Goal: Information Seeking & Learning: Check status

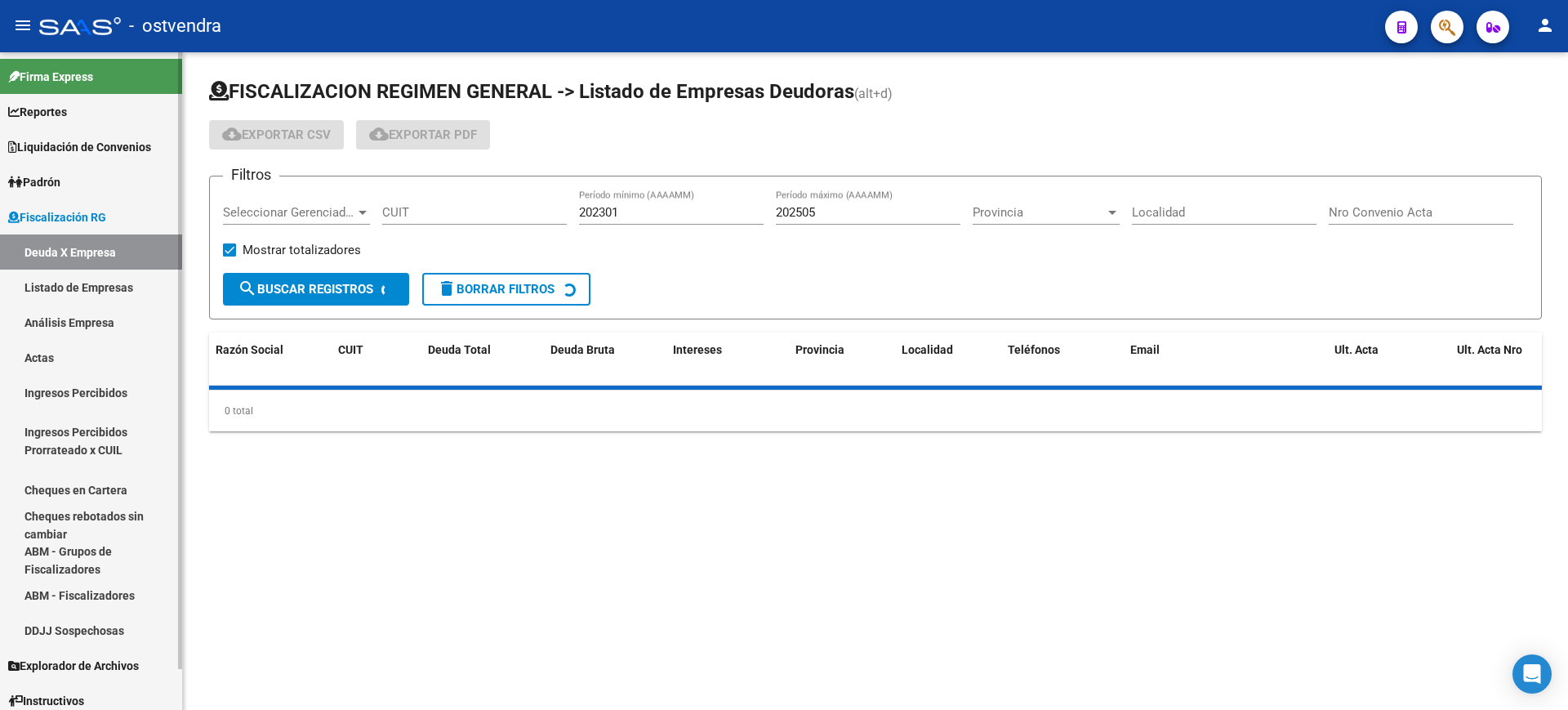
click at [55, 177] on span "Padrón" at bounding box center [35, 181] width 52 height 18
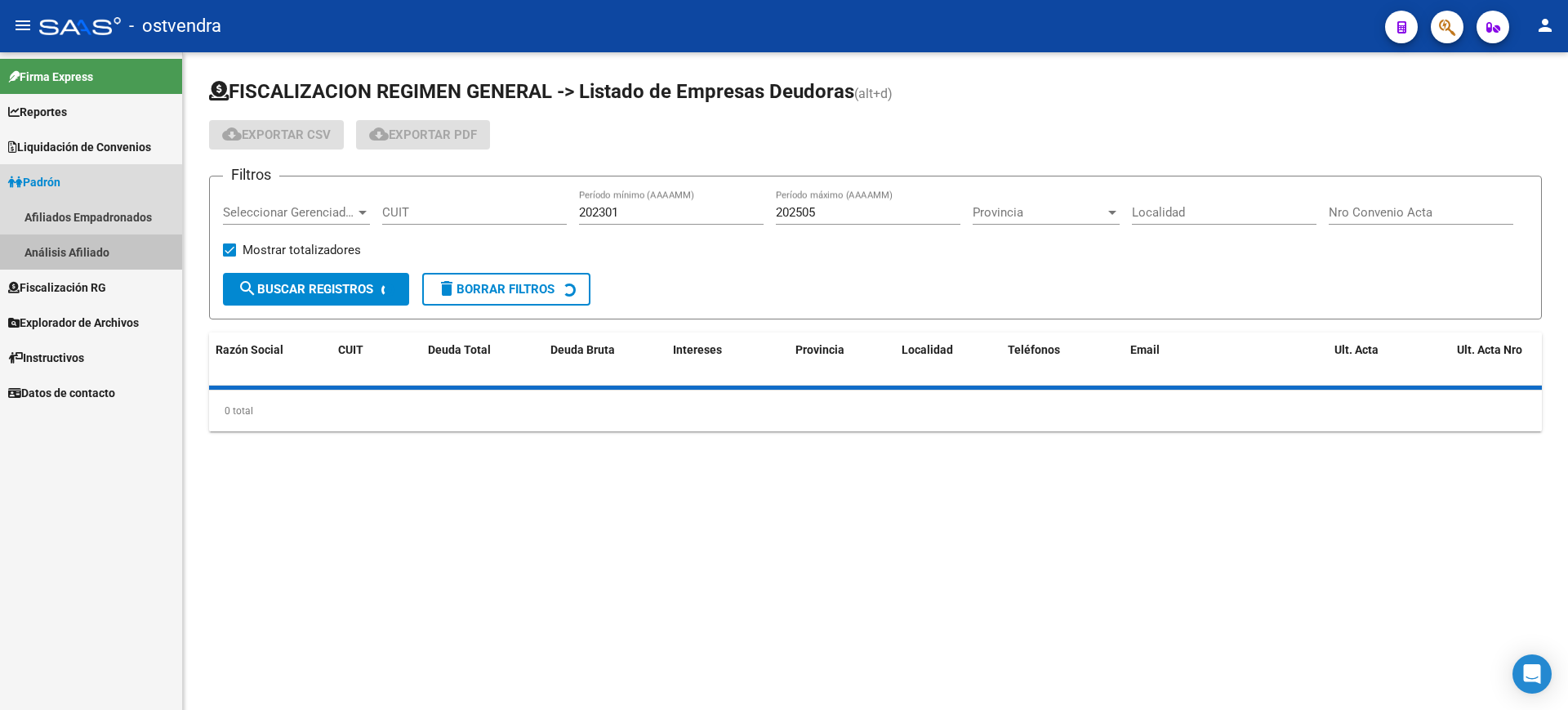
click at [69, 253] on link "Análisis Afiliado" at bounding box center [91, 253] width 182 height 36
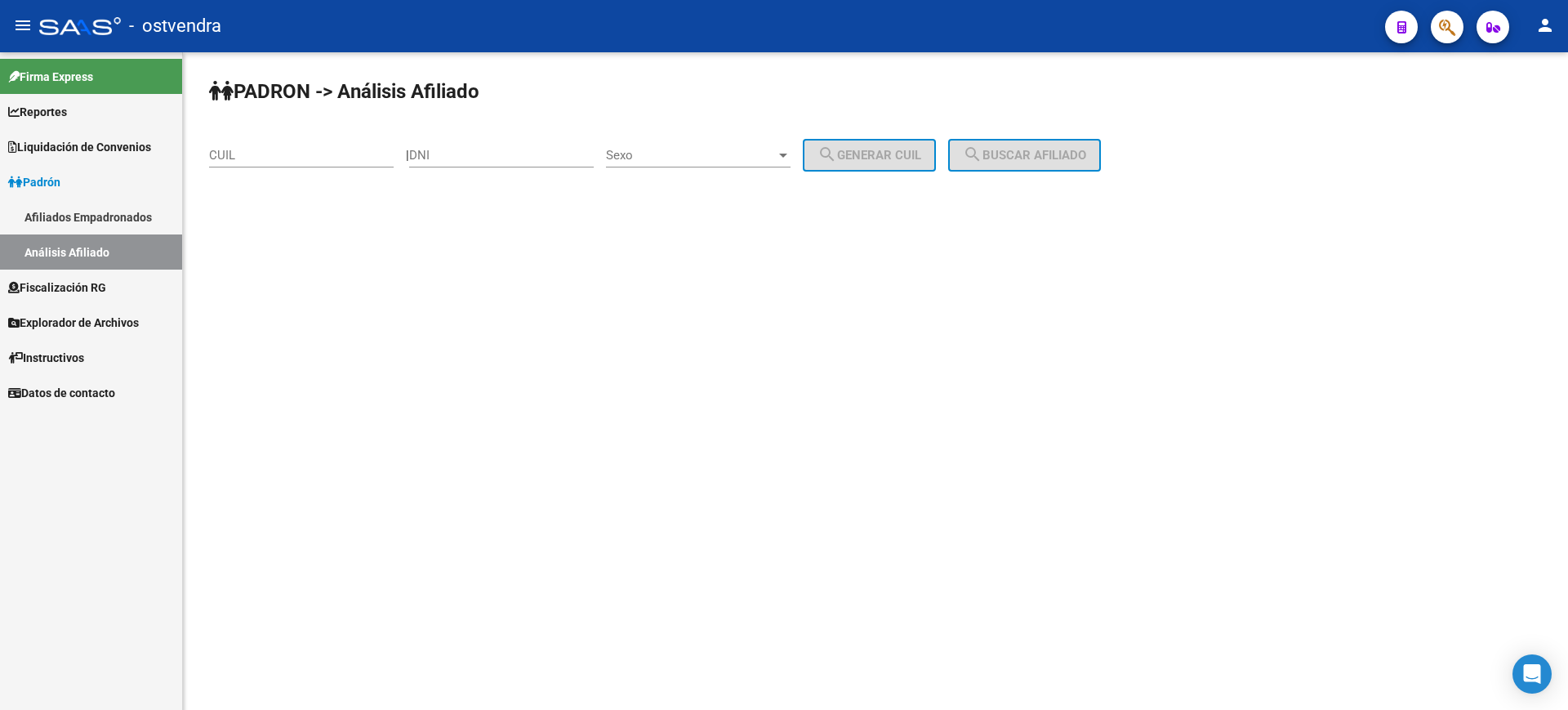
click at [485, 162] on input "DNI" at bounding box center [501, 155] width 184 height 15
paste input "41028040"
type input "41028040"
click at [776, 160] on span "Sexo" at bounding box center [691, 155] width 170 height 15
click at [779, 160] on span "Masculino" at bounding box center [715, 155] width 184 height 36
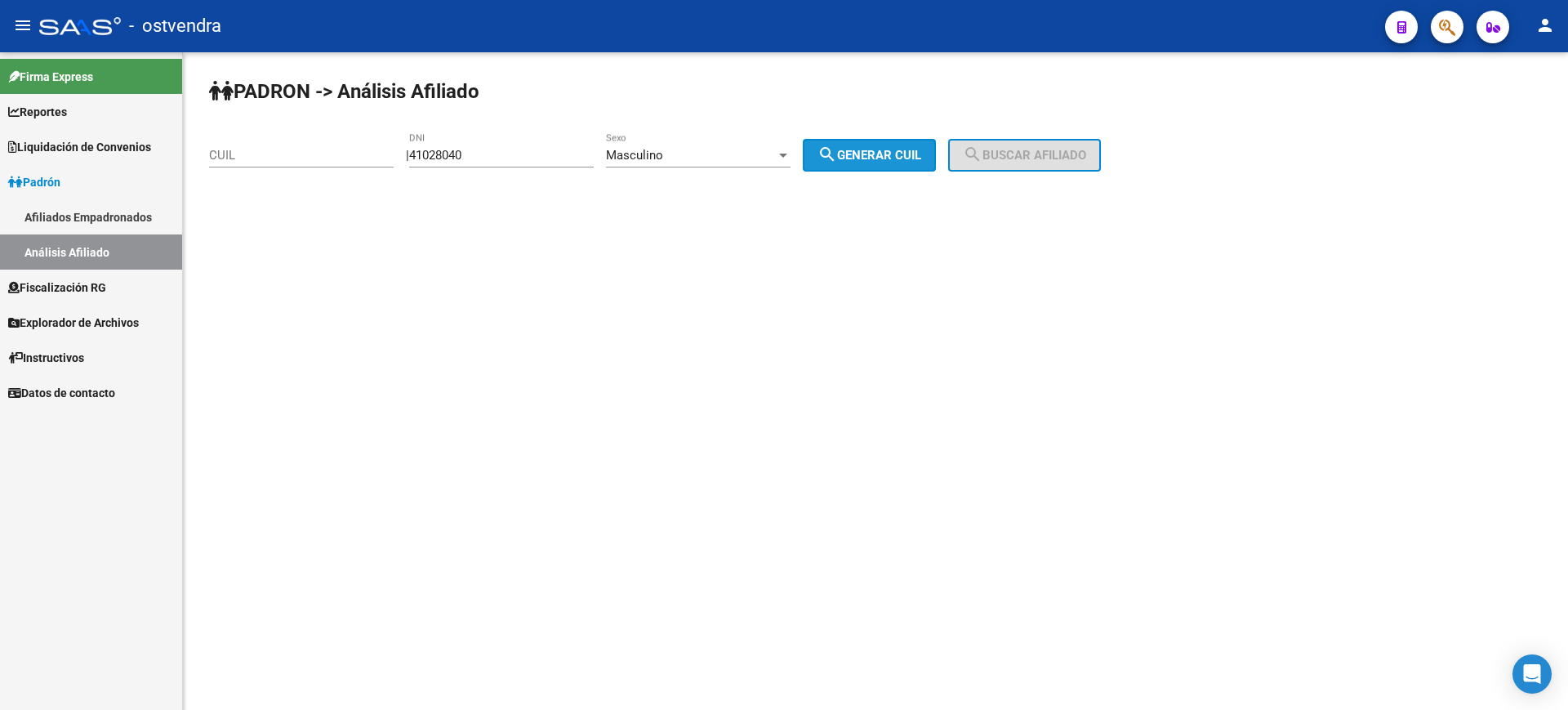
click at [882, 156] on span "search Generar CUIL" at bounding box center [869, 155] width 104 height 15
type input "20-41028040-0"
click at [1037, 148] on span "search Buscar afiliado" at bounding box center [1025, 155] width 123 height 15
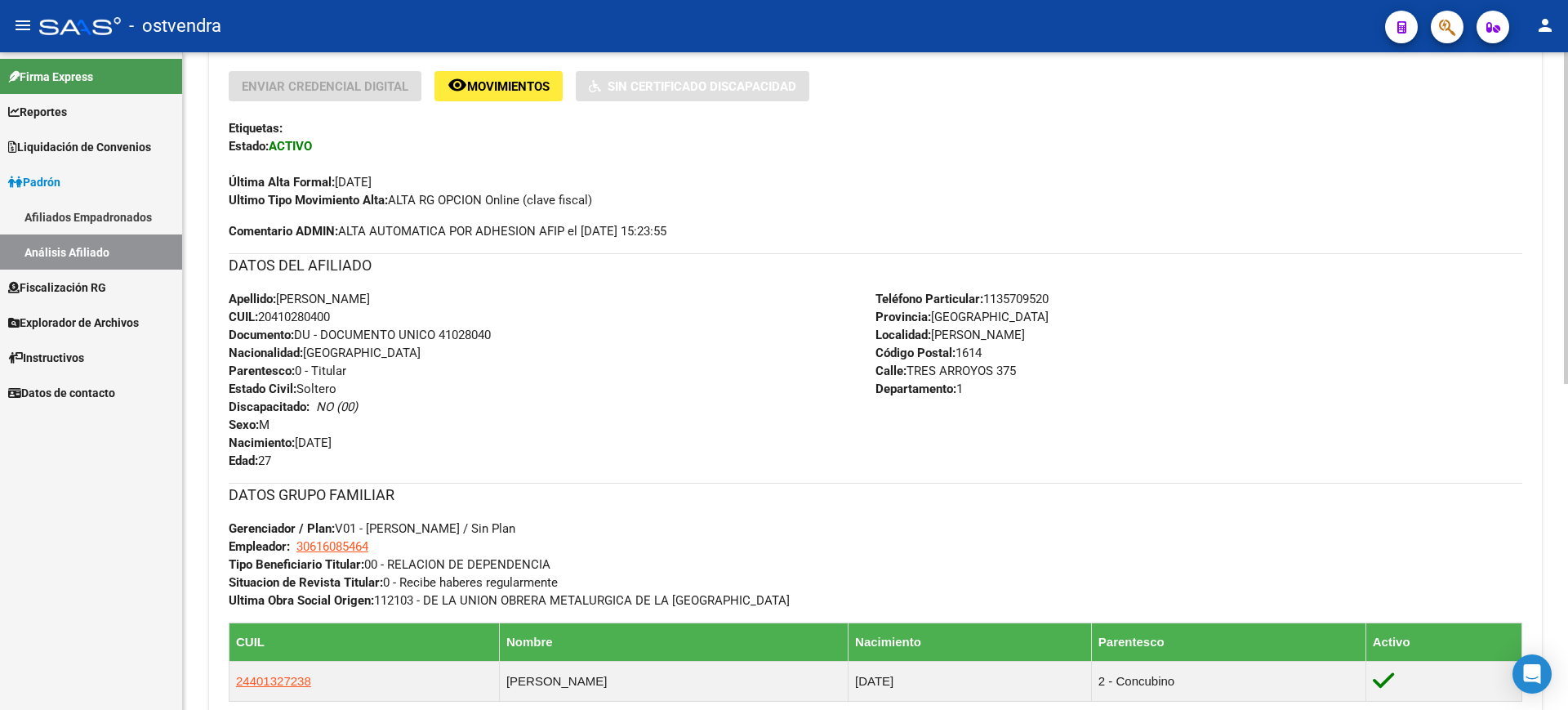
scroll to position [646, 0]
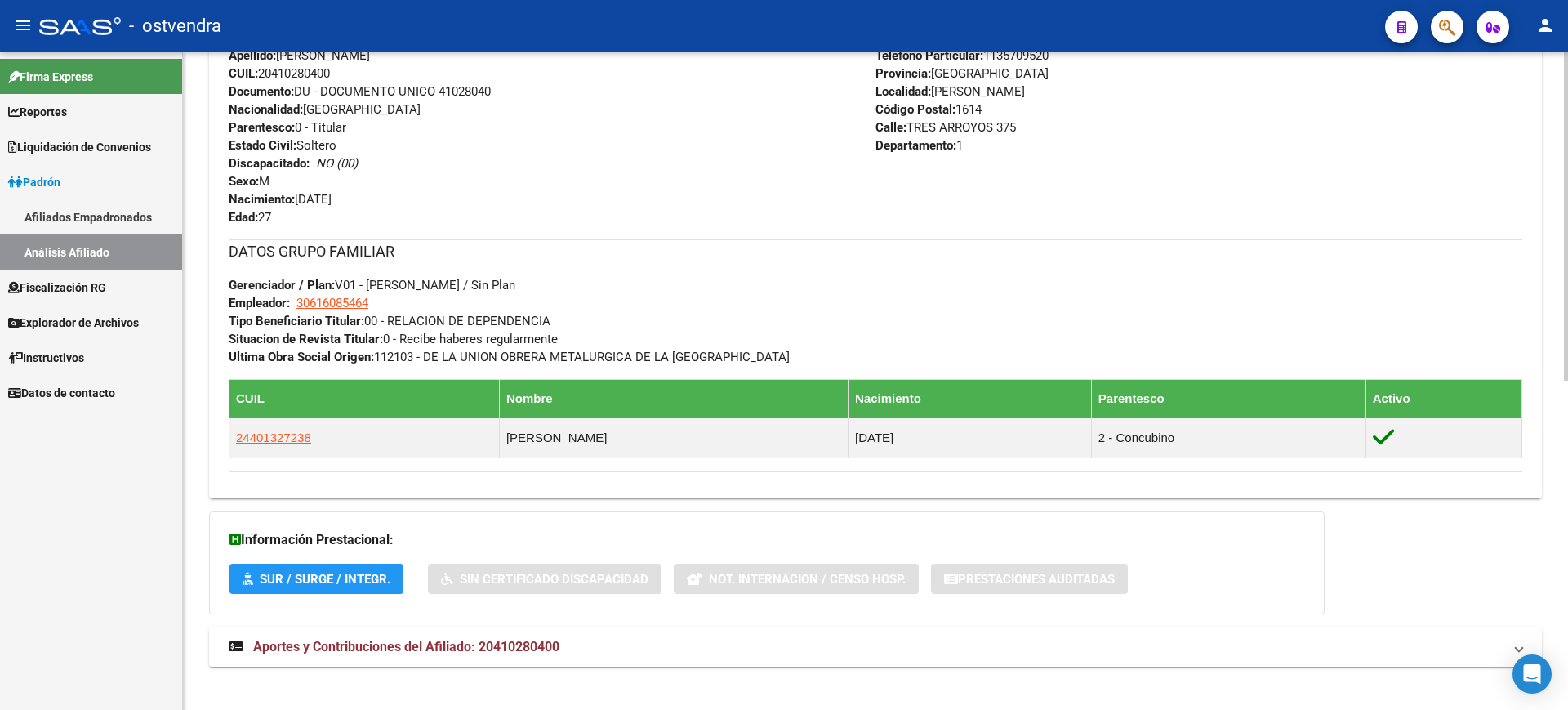
click at [396, 643] on span "Aportes y Contribuciones del Afiliado: 20410280400" at bounding box center [407, 646] width 307 height 16
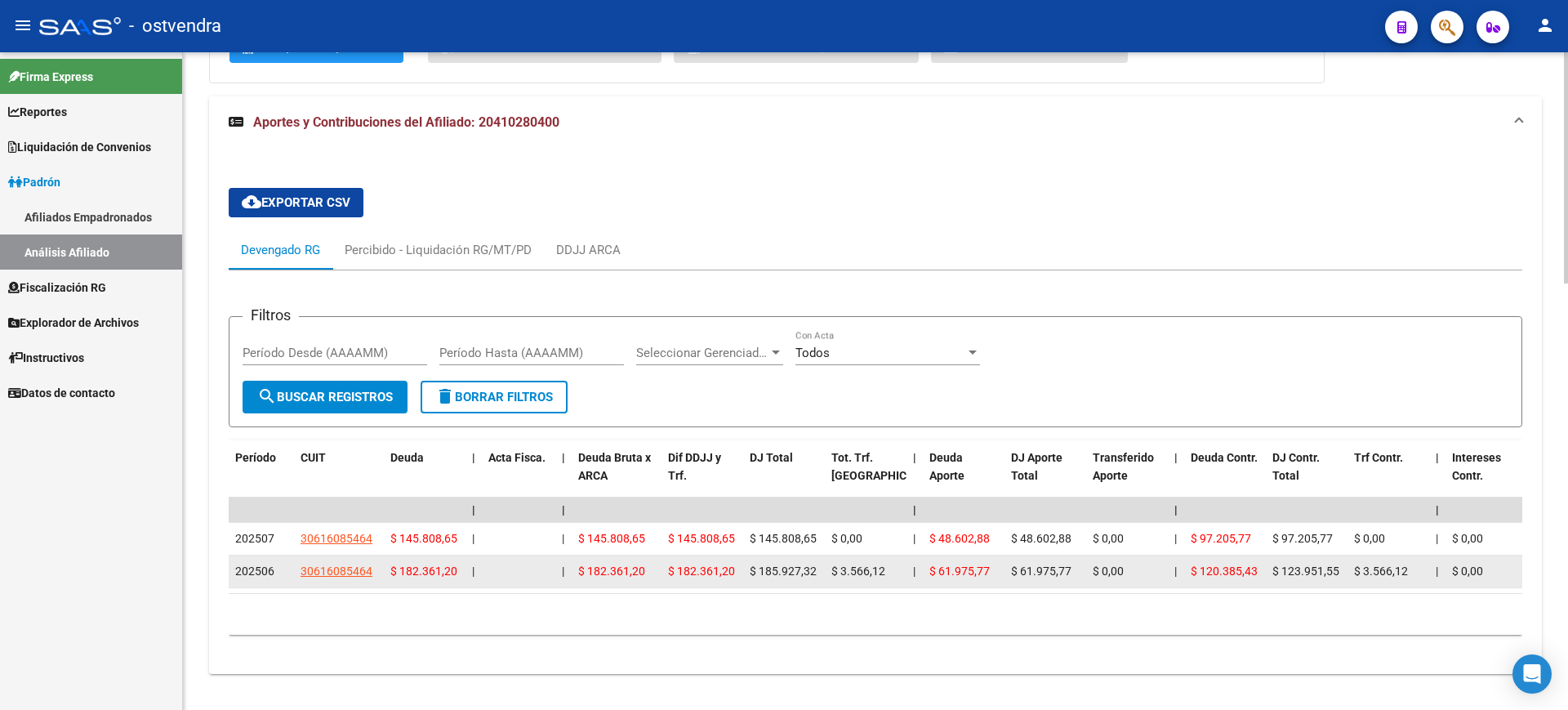
scroll to position [1216, 0]
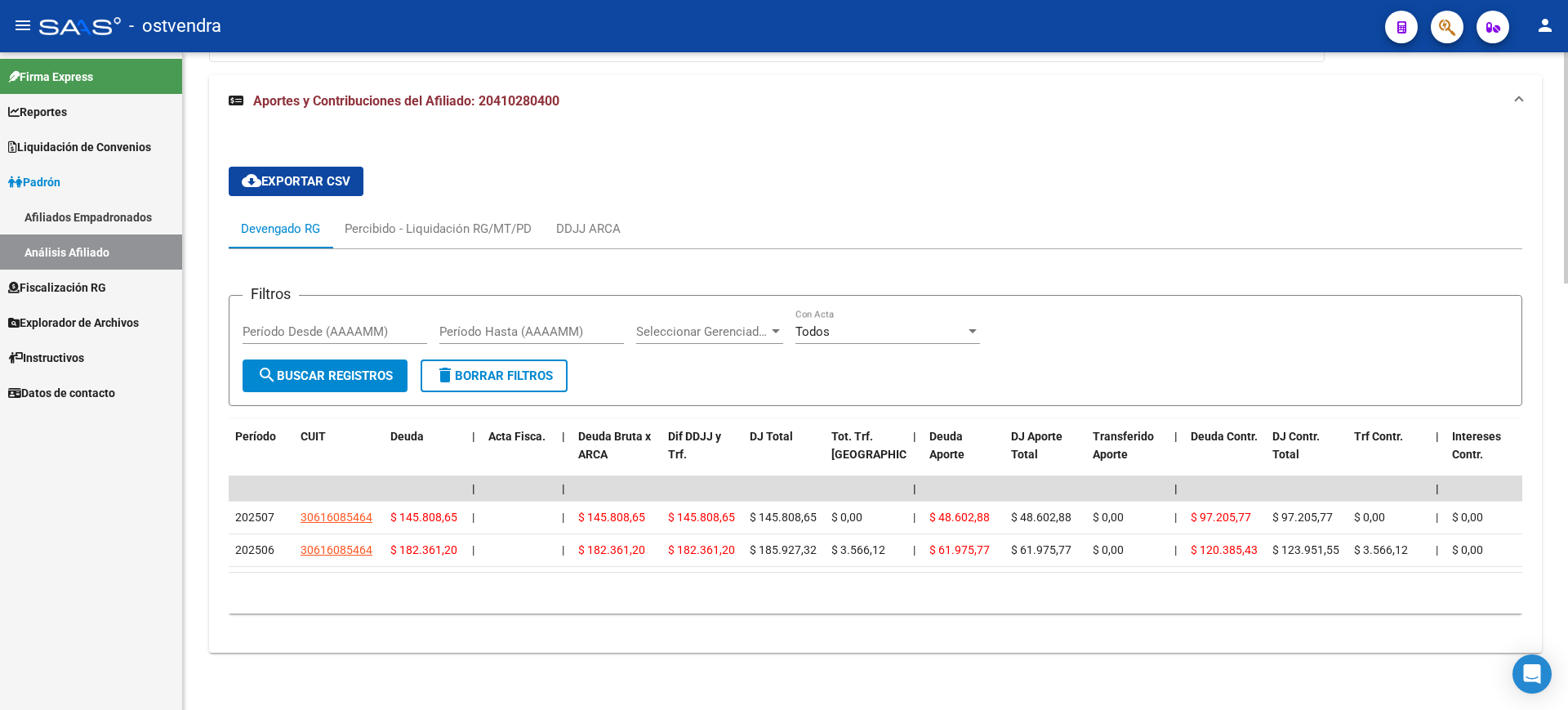
click at [868, 650] on div "cloud_download Exportar CSV Devengado RG Percibido - Liquidación RG/MT/PD DDJJ …" at bounding box center [876, 390] width 1333 height 526
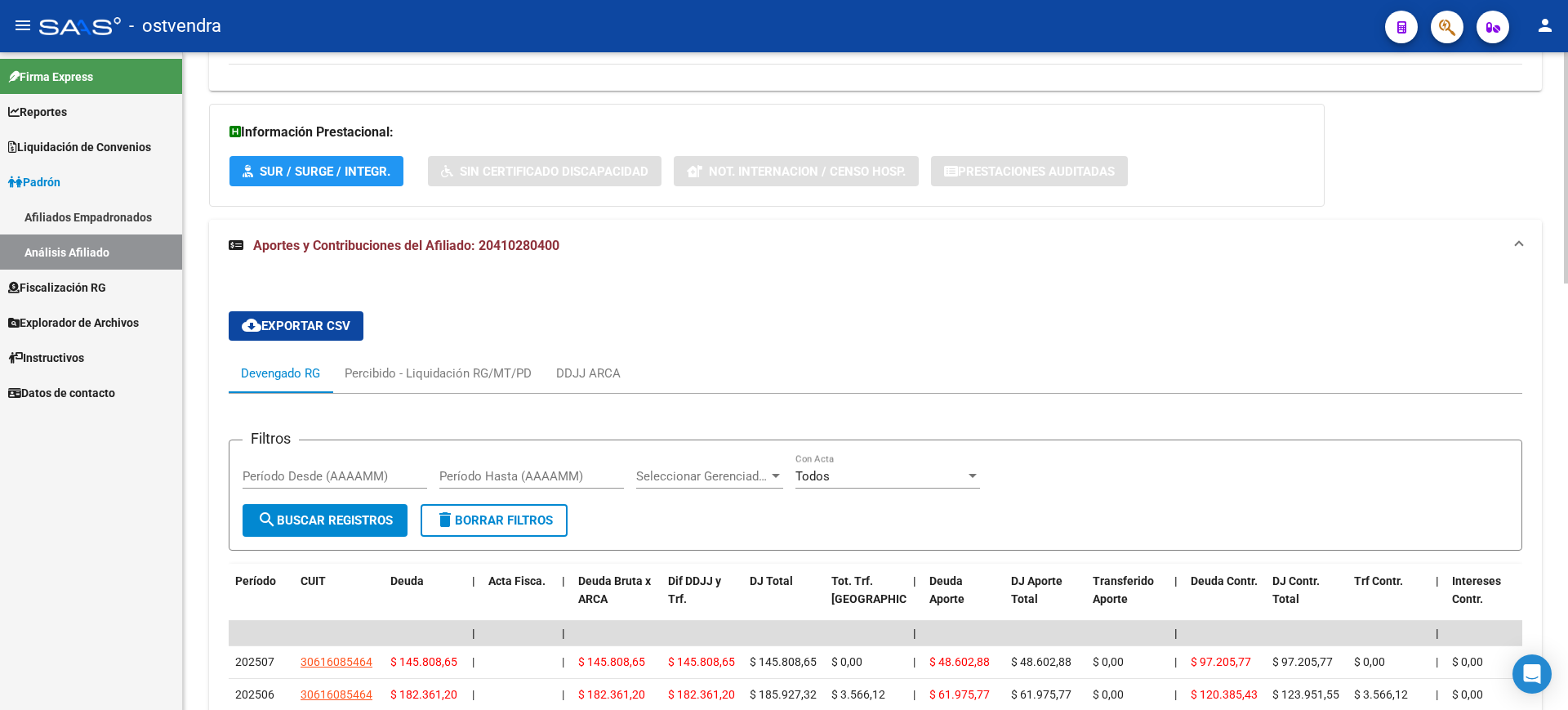
scroll to position [909, 0]
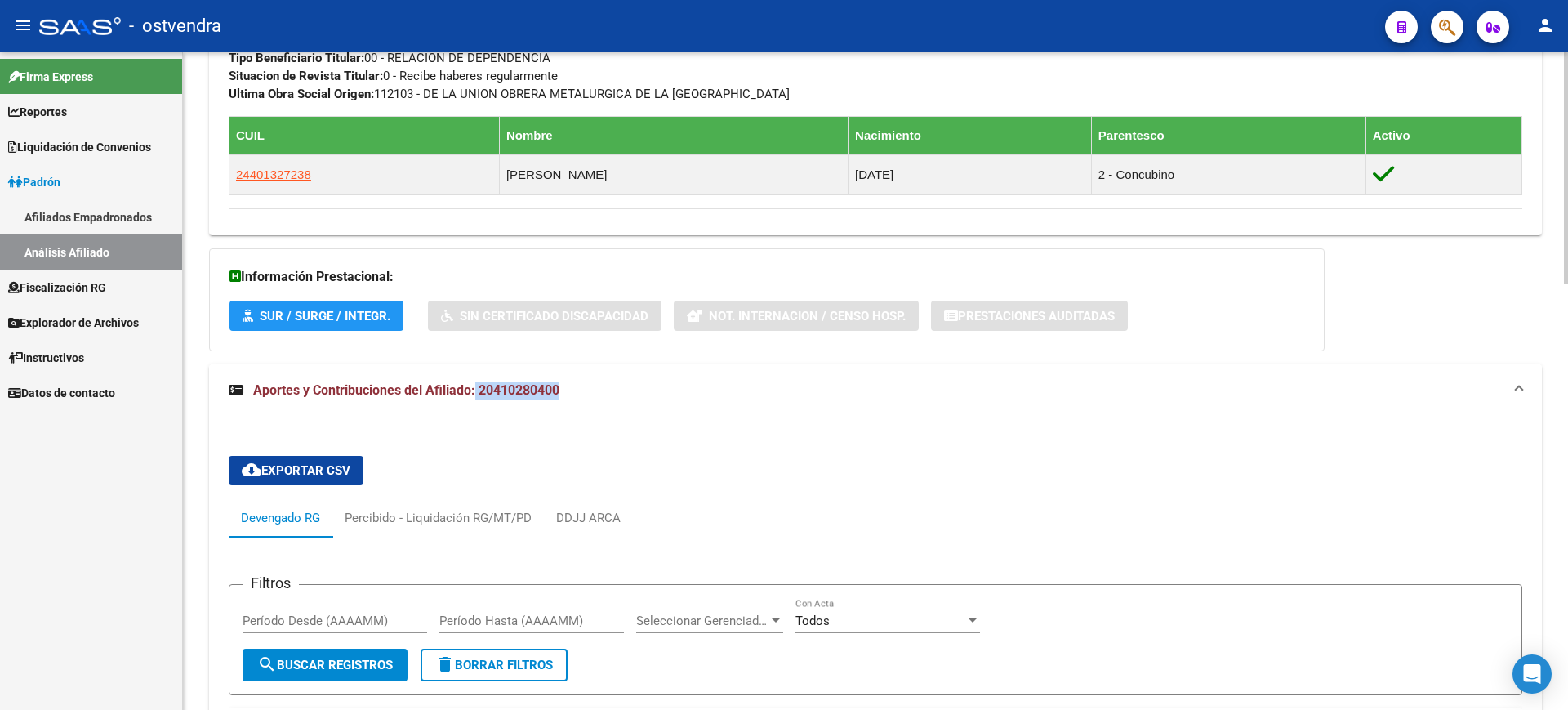
drag, startPoint x: 476, startPoint y: 384, endPoint x: 565, endPoint y: 393, distance: 89.5
click at [565, 393] on mat-panel-title "Aportes y Contribuciones del Afiliado: 20410280400" at bounding box center [866, 390] width 1274 height 18
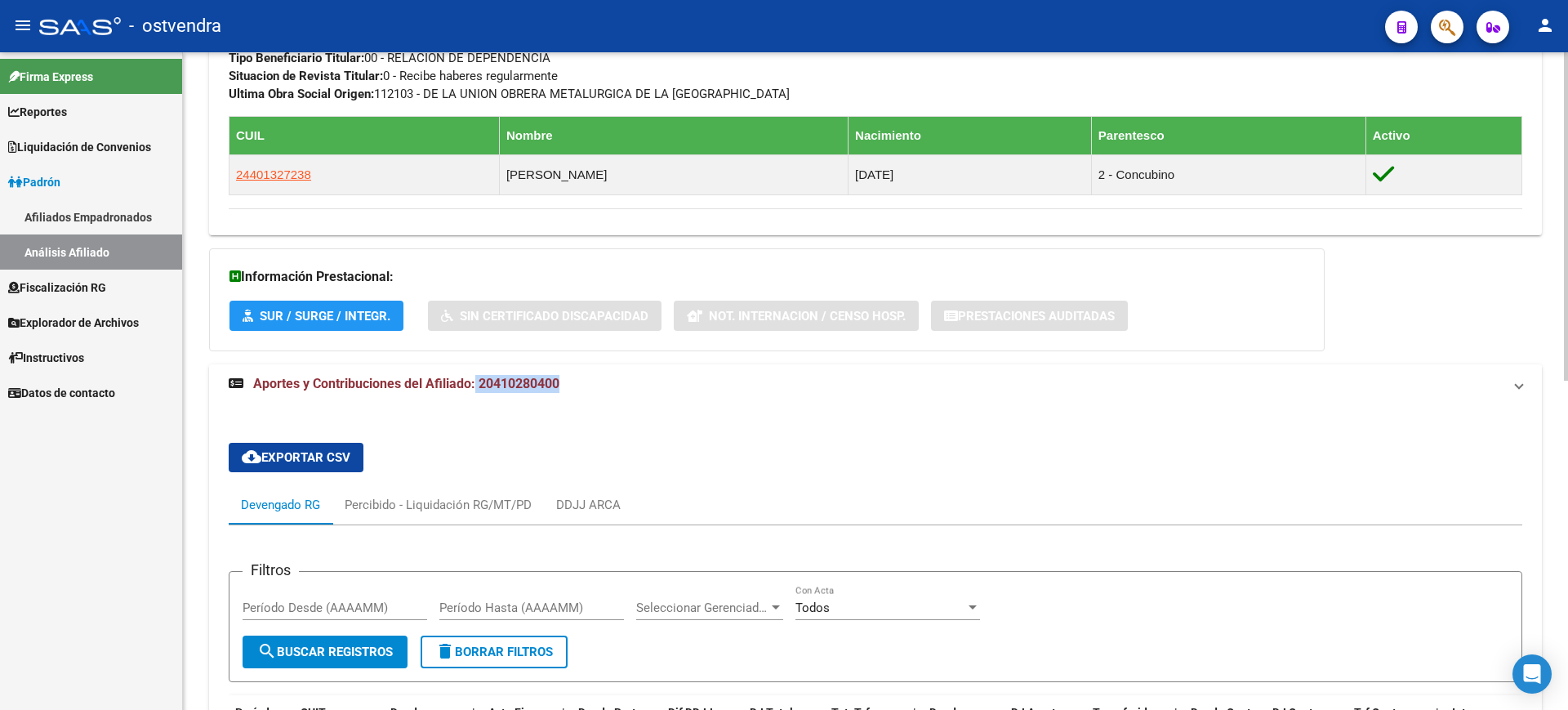
scroll to position [660, 0]
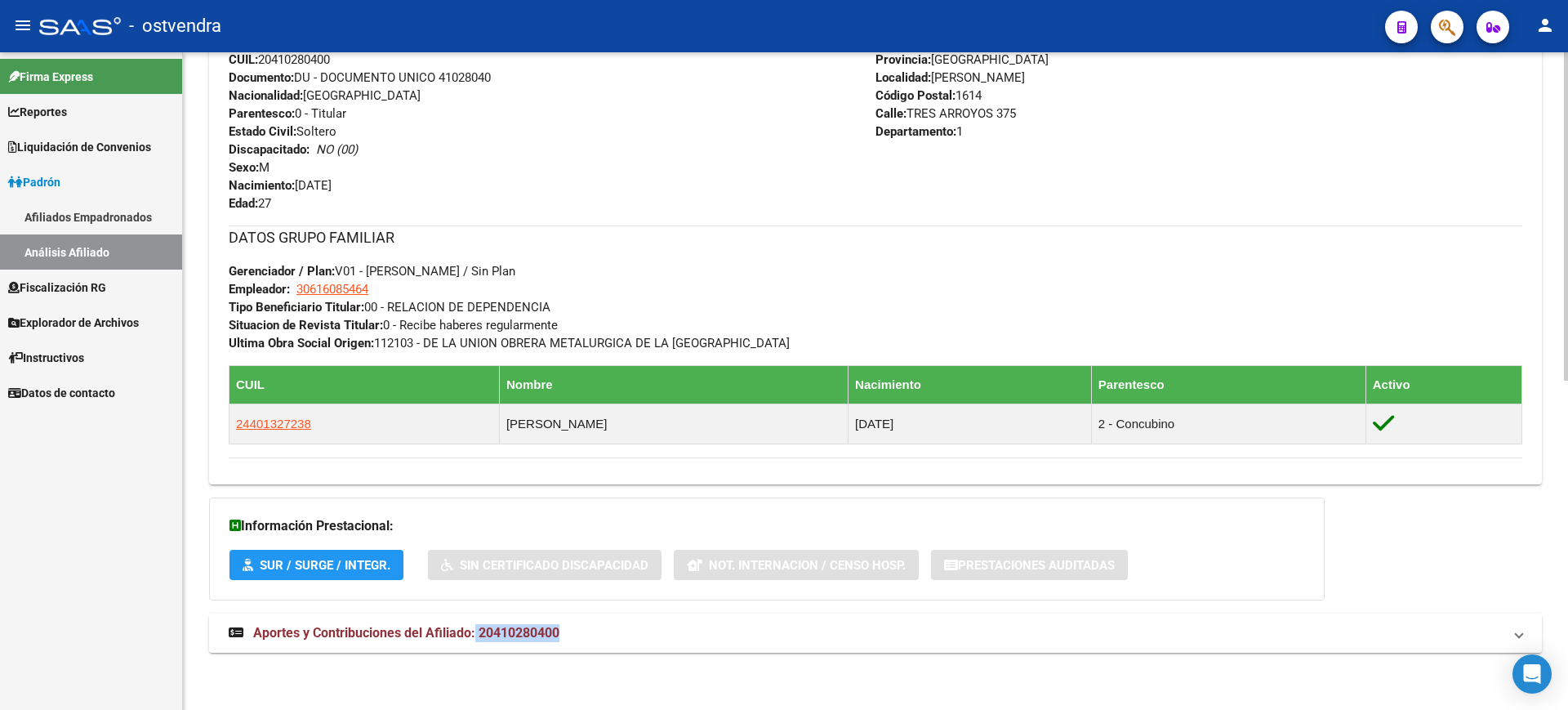
copy span "20410280400"
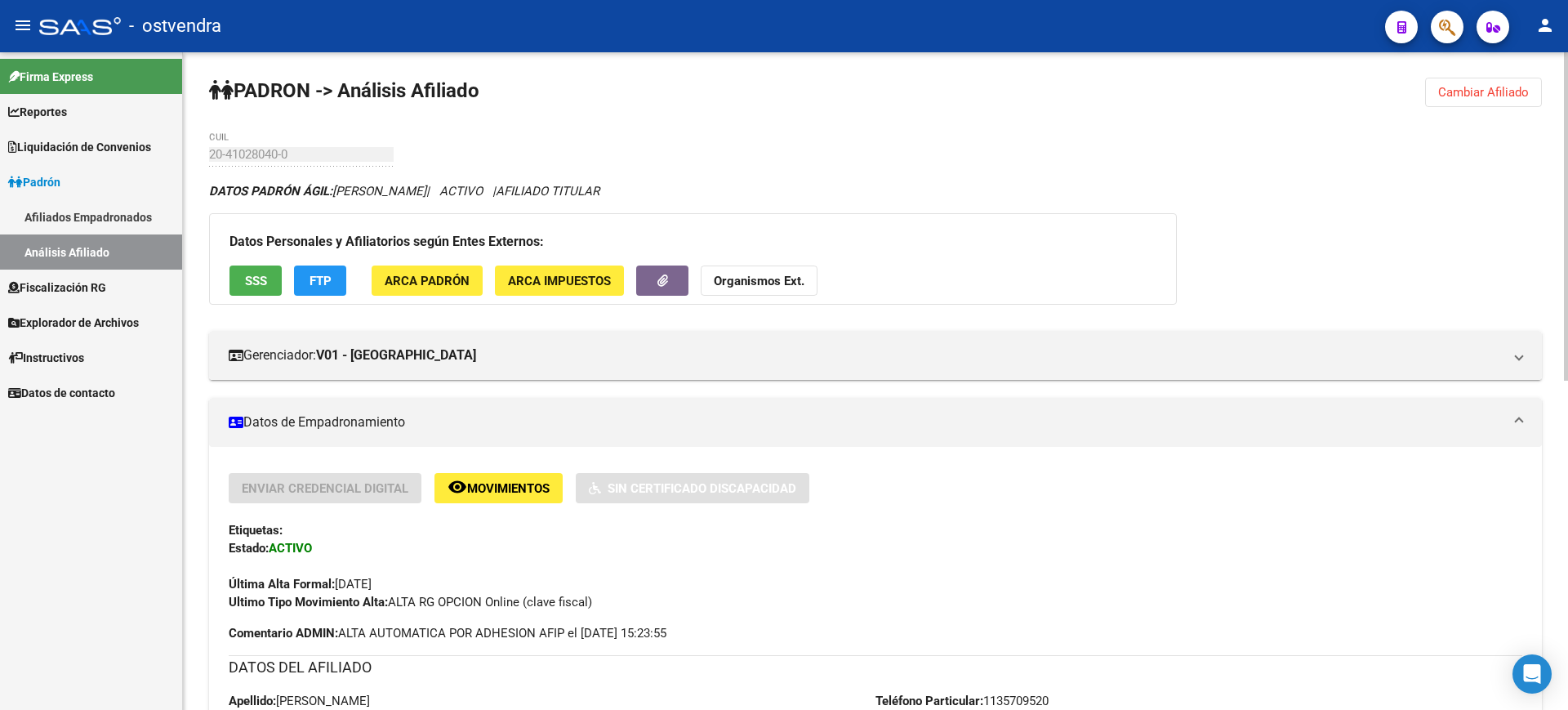
scroll to position [0, 0]
